Goal: Task Accomplishment & Management: Manage account settings

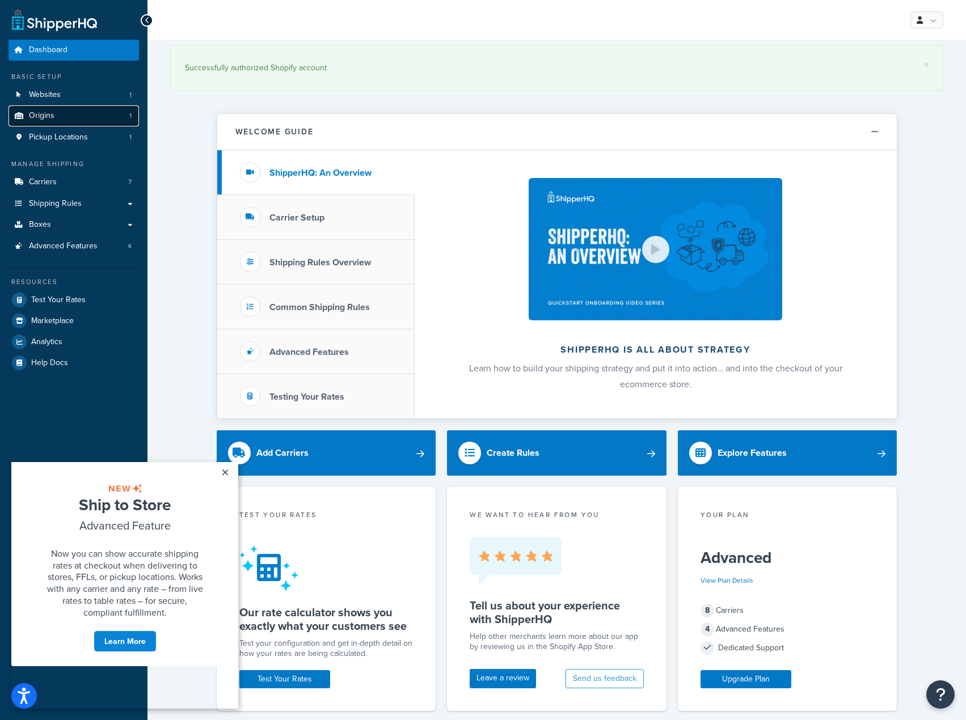
click at [37, 113] on span "Origins" at bounding box center [42, 116] width 26 height 10
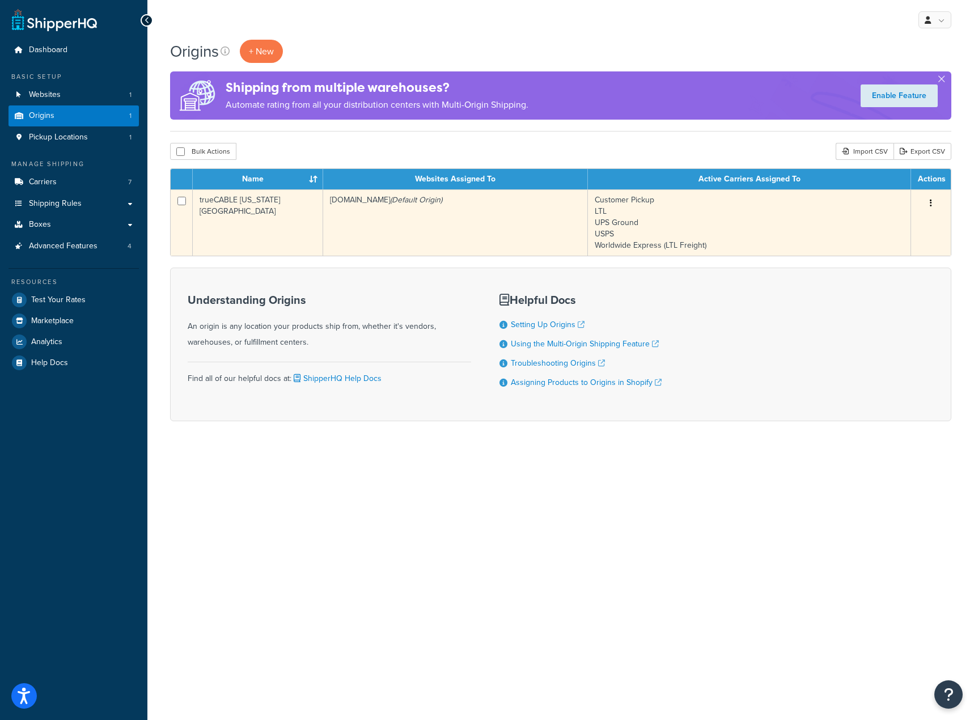
click at [264, 208] on td "trueCABLE Kansas City" at bounding box center [258, 222] width 130 height 66
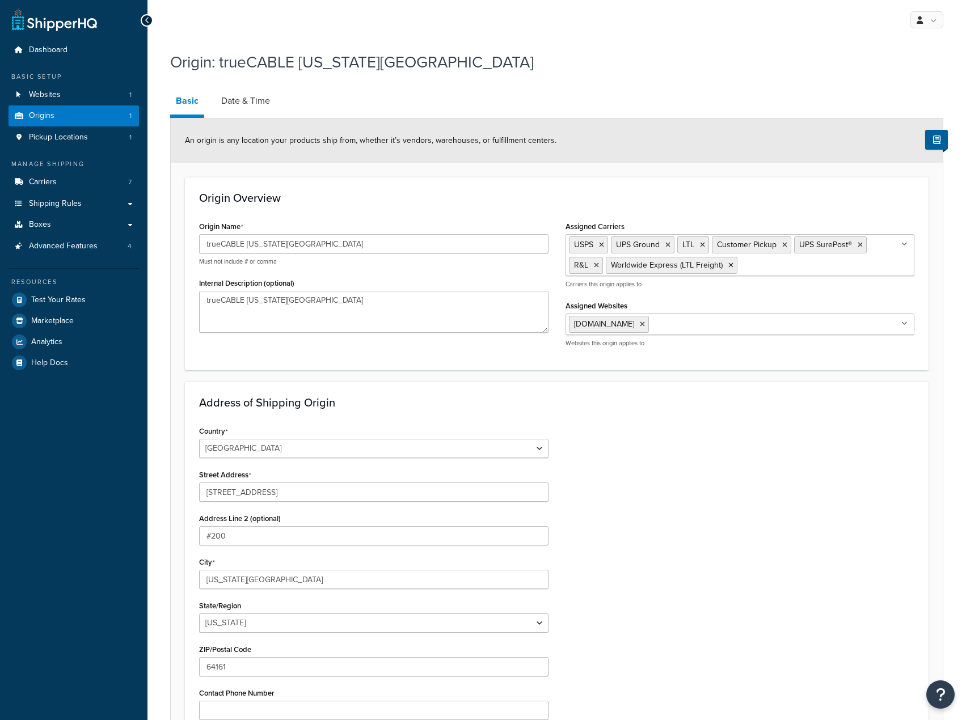
select select "25"
click at [247, 97] on link "Date & Time" at bounding box center [246, 100] width 60 height 27
